Goal: Check status: Check status

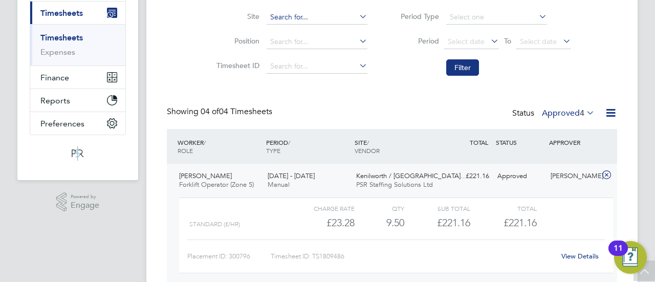
click at [315, 20] on input at bounding box center [317, 17] width 101 height 14
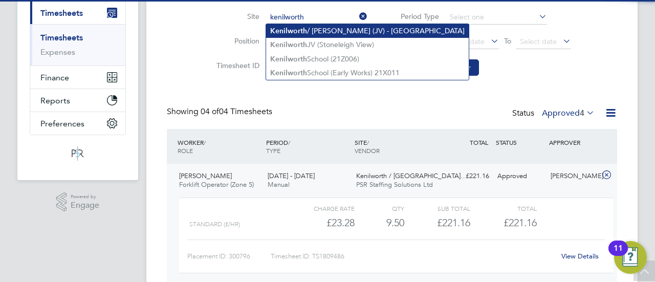
click at [325, 27] on li "Kenilworth / [PERSON_NAME] (JV) - [GEOGRAPHIC_DATA]" at bounding box center [367, 31] width 203 height 14
type input "Kenilworth / [PERSON_NAME] (JV) - [GEOGRAPHIC_DATA]"
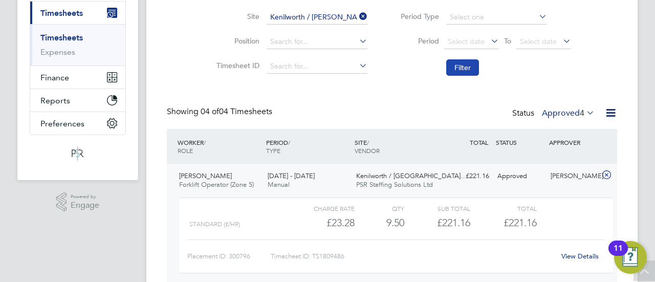
click at [466, 69] on button "Filter" at bounding box center [463, 67] width 33 height 16
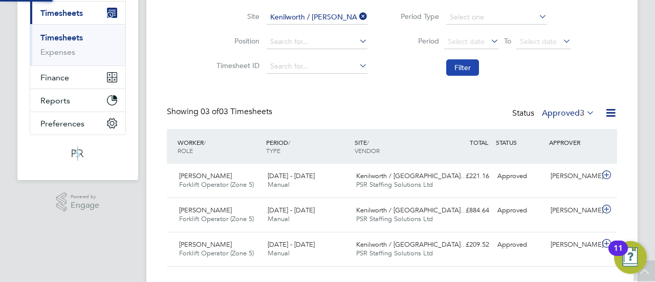
scroll to position [5, 5]
click at [655, 89] on div "BS [PERSON_NAME] Notifications 20 Applications: Network Team Members Businesses…" at bounding box center [327, 80] width 655 height 447
click at [602, 70] on div "Client Config Vendor Site Kenilworth / [GEOGRAPHIC_DATA] (JV) - Linden Position…" at bounding box center [392, 16] width 451 height 130
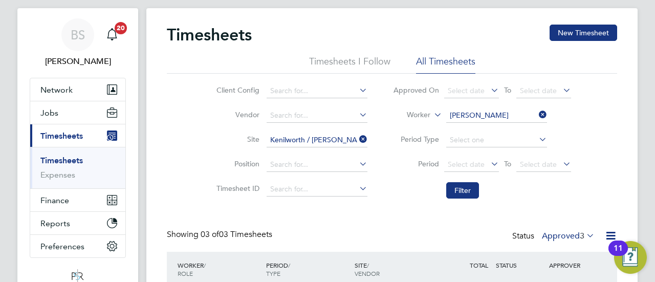
click at [537, 119] on icon at bounding box center [537, 115] width 0 height 14
click at [470, 193] on button "Filter" at bounding box center [463, 190] width 33 height 16
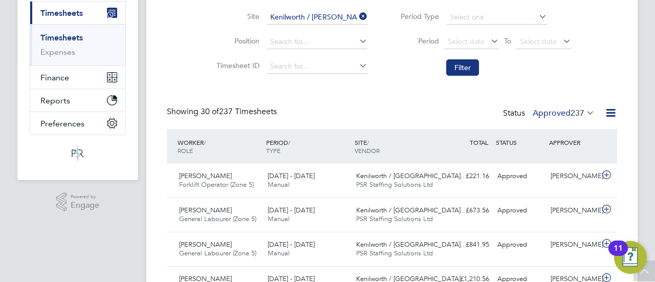
click at [561, 116] on label "Approved 237" at bounding box center [564, 113] width 62 height 10
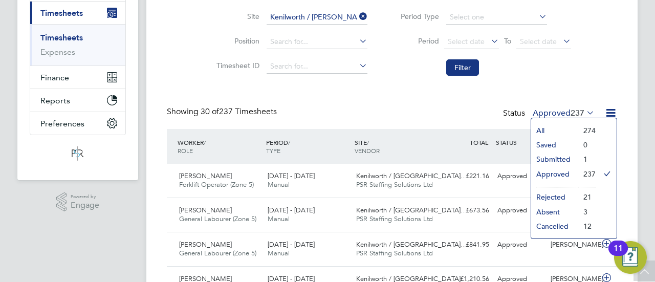
click at [560, 160] on li "Submitted" at bounding box center [555, 159] width 47 height 14
